Goal: Check status: Check status

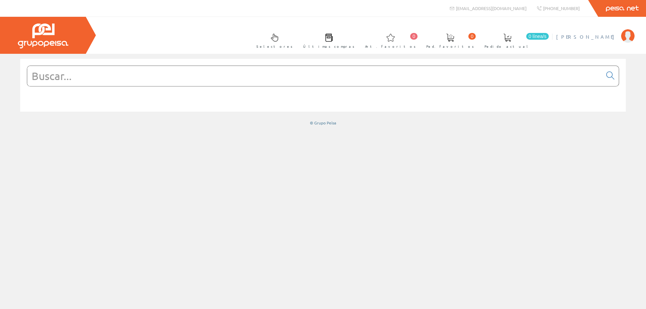
click at [600, 36] on span "[PERSON_NAME]" at bounding box center [587, 36] width 62 height 7
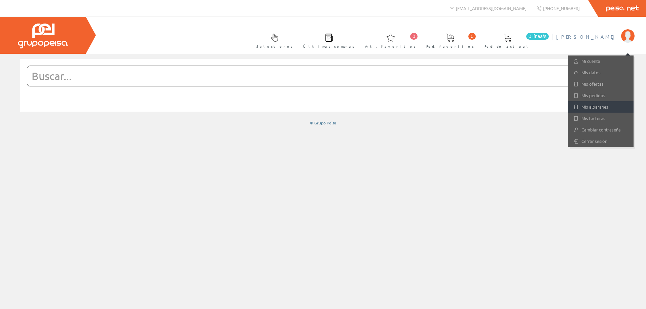
click at [598, 111] on link "Mis albaranes" at bounding box center [601, 106] width 66 height 11
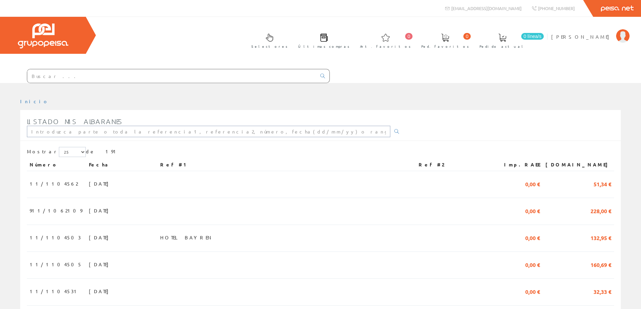
click at [200, 132] on input "text" at bounding box center [208, 131] width 363 height 11
type input "11/1104876"
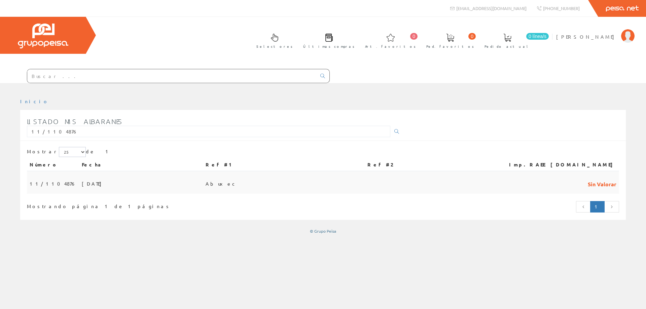
click at [82, 181] on span "[DATE]" at bounding box center [93, 183] width 23 height 11
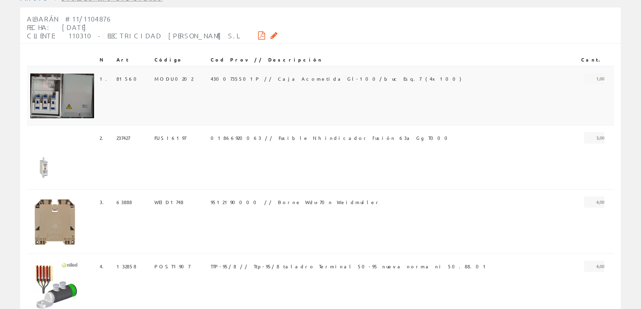
scroll to position [135, 0]
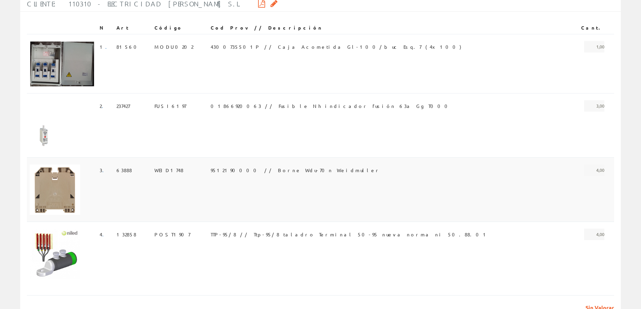
click at [269, 172] on span "9512190000 // Borne Wdu-70n Weidmuller" at bounding box center [296, 169] width 170 height 11
